Goal: Task Accomplishment & Management: Use online tool/utility

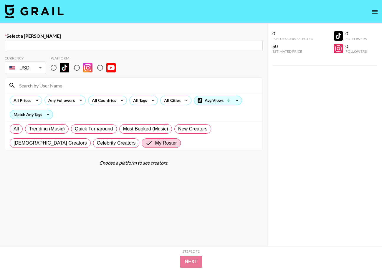
click at [32, 15] on img at bounding box center [34, 11] width 59 height 14
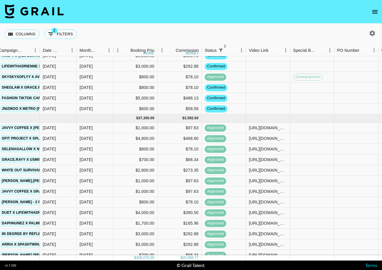
scroll to position [290, 530]
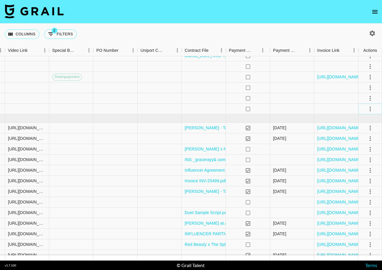
click at [298, 109] on icon "select merge strategy" at bounding box center [370, 108] width 7 height 7
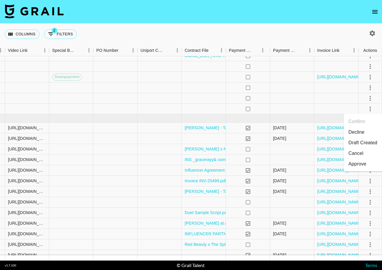
click at [298, 144] on li "Draft Created" at bounding box center [363, 143] width 38 height 11
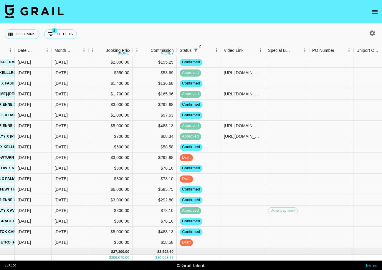
scroll to position [0, 314]
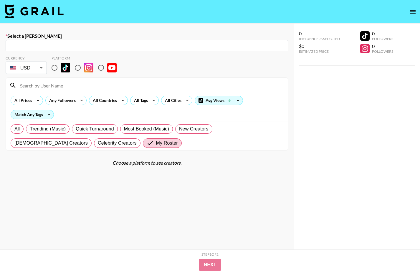
click at [49, 16] on img at bounding box center [34, 11] width 59 height 14
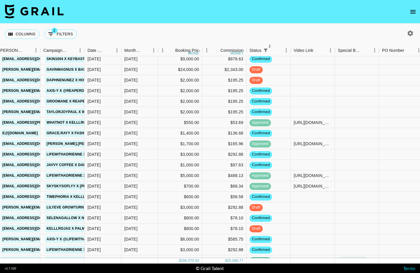
scroll to position [88, 244]
